Goal: Information Seeking & Learning: Find specific fact

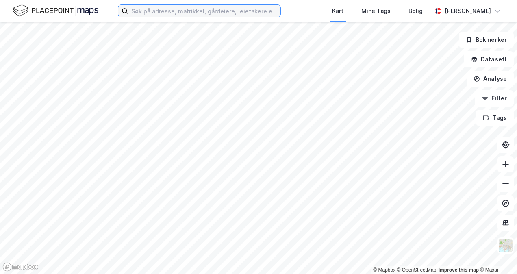
click at [146, 6] on input at bounding box center [204, 11] width 152 height 12
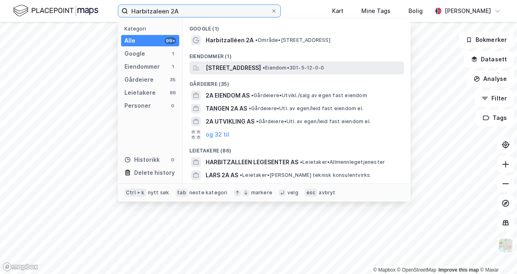
type input "Harbitzaleen 2A"
click at [224, 68] on span "[STREET_ADDRESS]" at bounding box center [233, 68] width 55 height 10
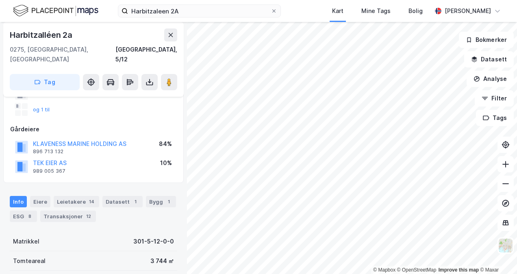
scroll to position [99, 0]
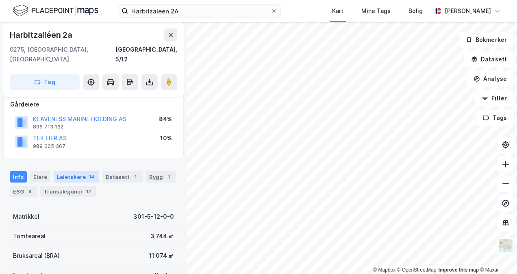
click at [72, 171] on div "Leietakere 14" at bounding box center [77, 176] width 46 height 11
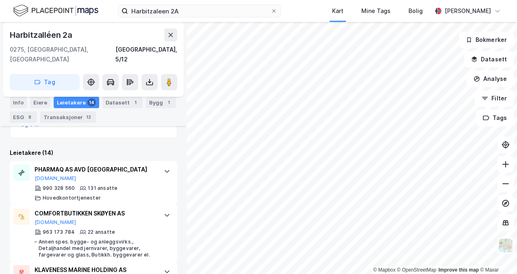
scroll to position [302, 0]
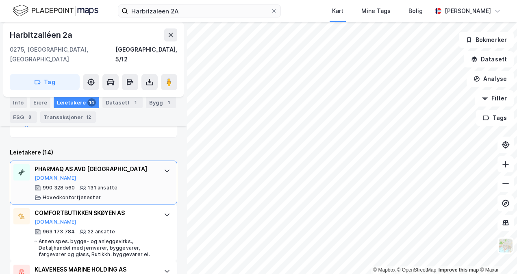
click at [164, 168] on icon at bounding box center [167, 171] width 7 height 7
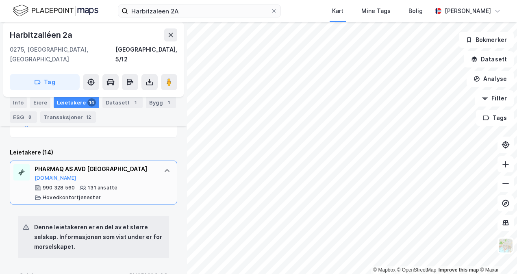
click at [161, 165] on div at bounding box center [167, 170] width 13 height 13
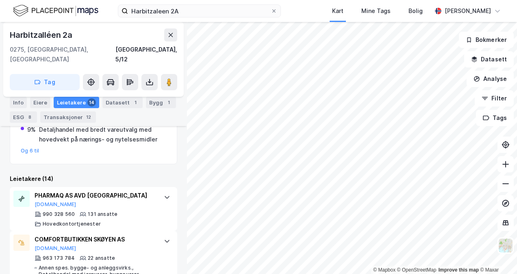
scroll to position [311, 0]
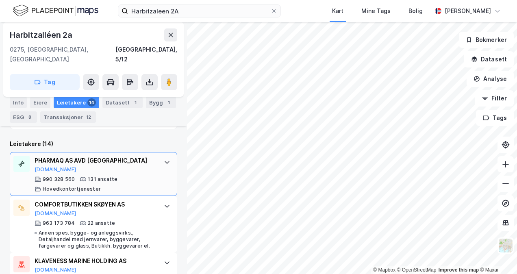
click at [161, 156] on div at bounding box center [167, 162] width 13 height 13
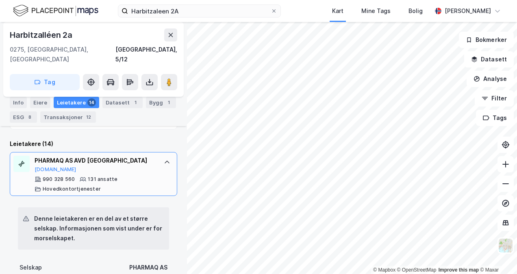
click at [164, 159] on icon at bounding box center [167, 162] width 7 height 7
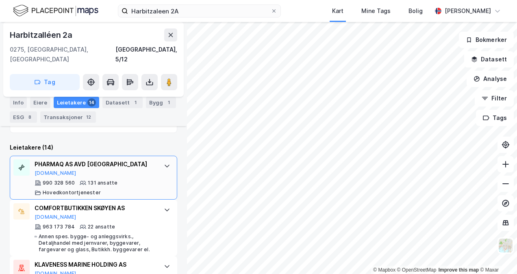
scroll to position [306, 0]
